Goal: Information Seeking & Learning: Check status

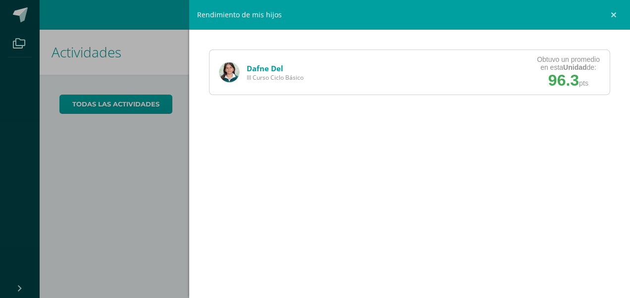
click at [267, 67] on link "Dafne Del" at bounding box center [265, 68] width 37 height 10
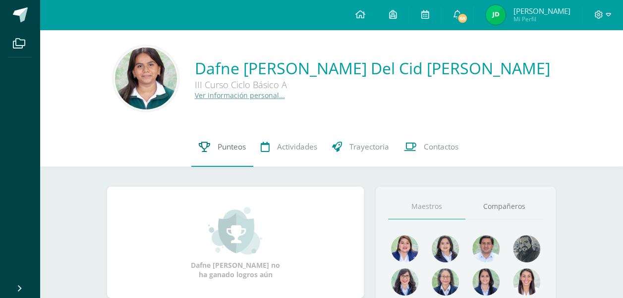
drag, startPoint x: 199, startPoint y: 164, endPoint x: 226, endPoint y: 144, distance: 33.4
click at [199, 164] on link "Punteos" at bounding box center [222, 147] width 62 height 40
click at [226, 144] on span "Punteos" at bounding box center [232, 147] width 28 height 10
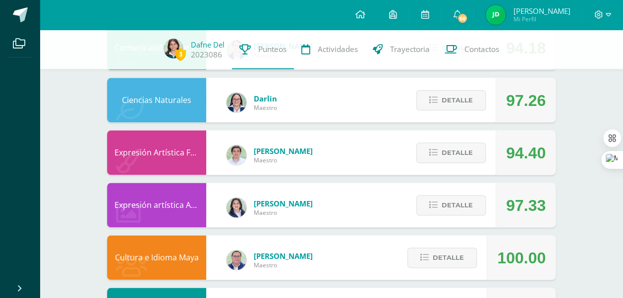
scroll to position [552, 0]
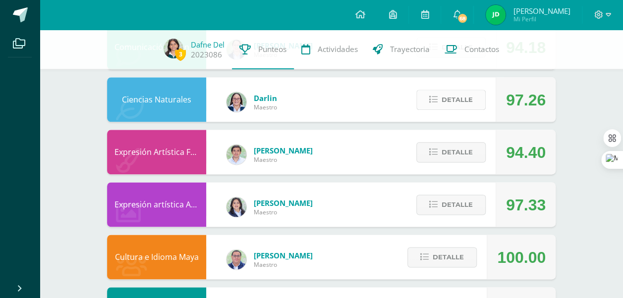
click at [450, 107] on span "Detalle" at bounding box center [457, 100] width 31 height 18
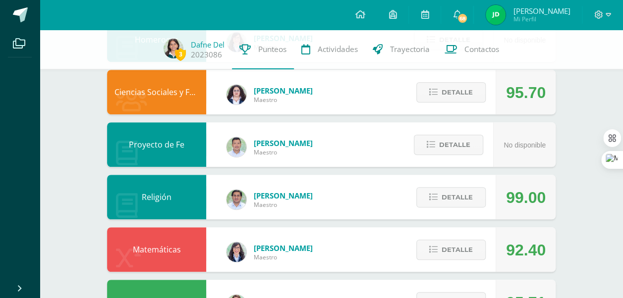
scroll to position [0, 0]
